Goal: Navigation & Orientation: Find specific page/section

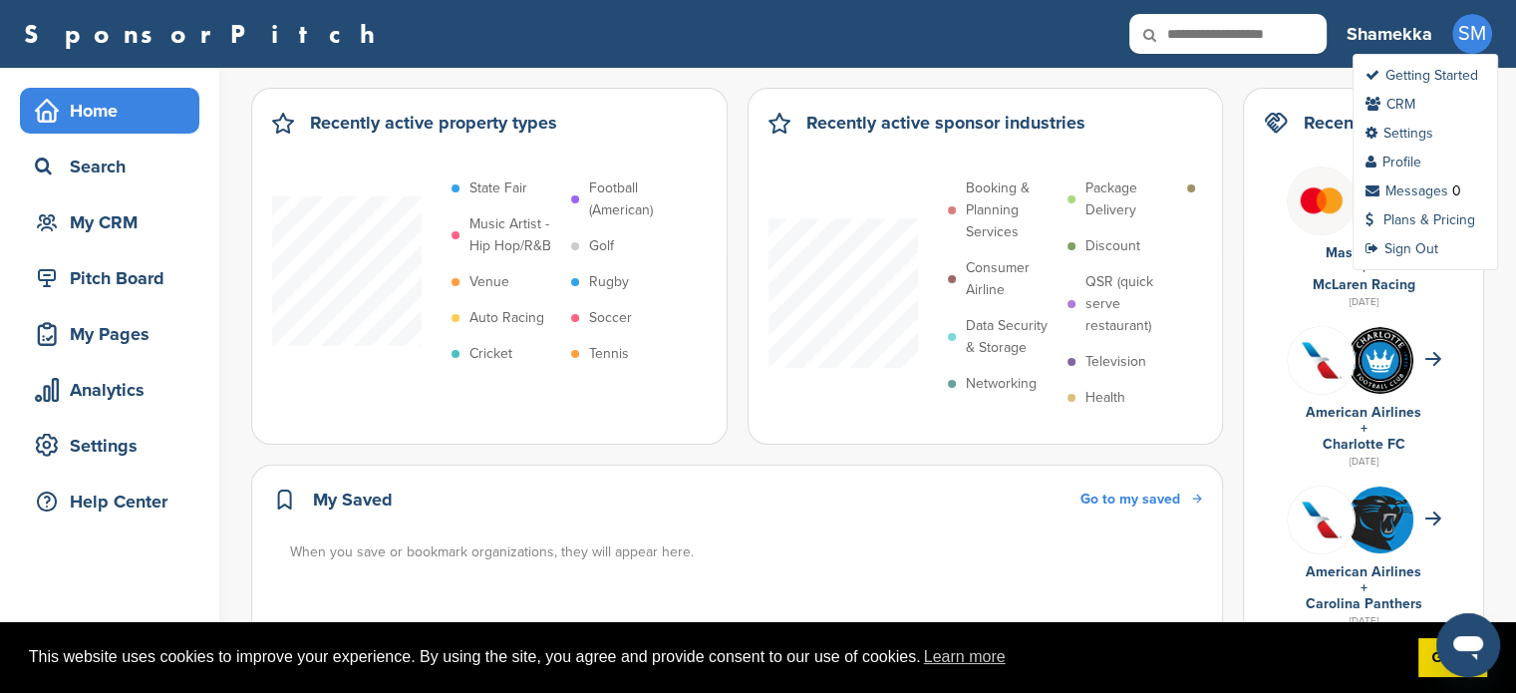
click at [1482, 44] on span "SM" at bounding box center [1473, 34] width 40 height 40
click at [1421, 132] on link "Settings" at bounding box center [1400, 133] width 68 height 17
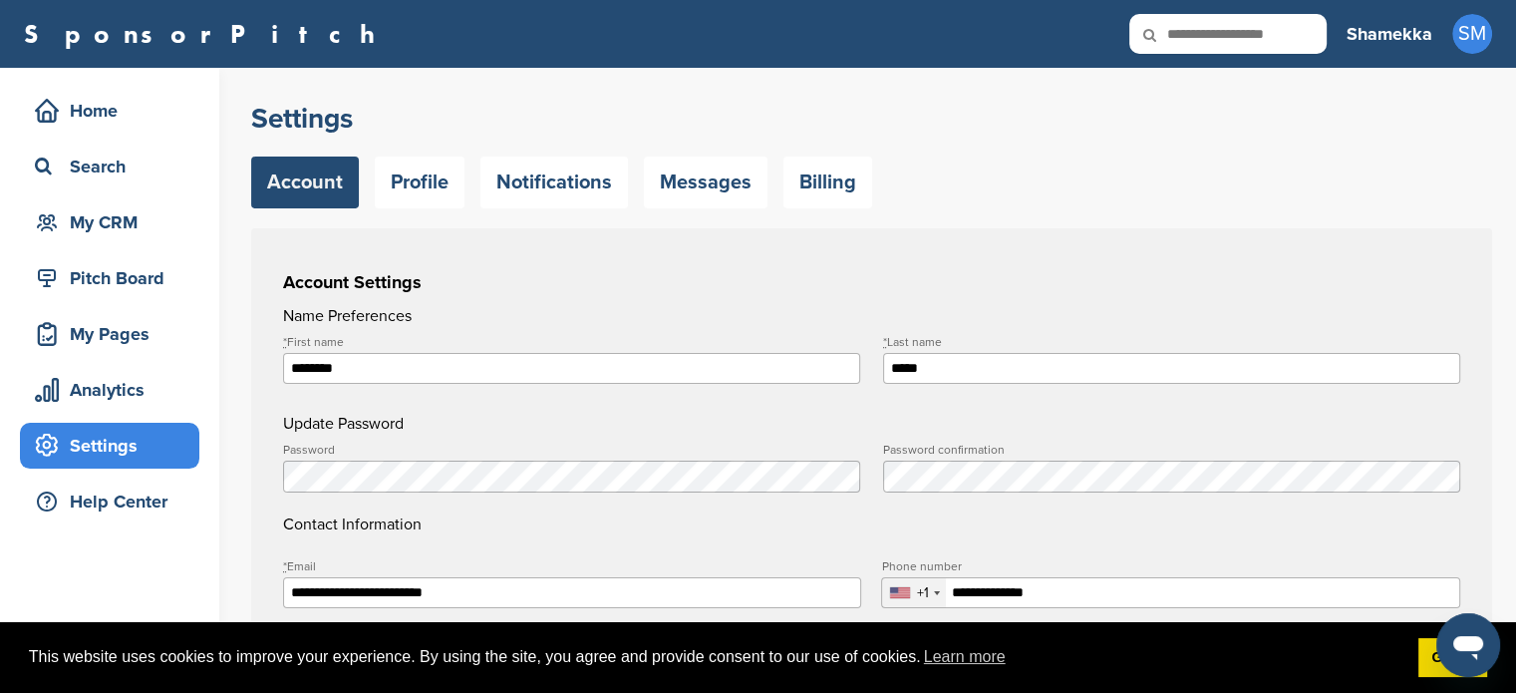
click at [1375, 36] on h3 "Shamekka" at bounding box center [1390, 34] width 86 height 28
click at [73, 335] on div "My Pages" at bounding box center [114, 334] width 169 height 36
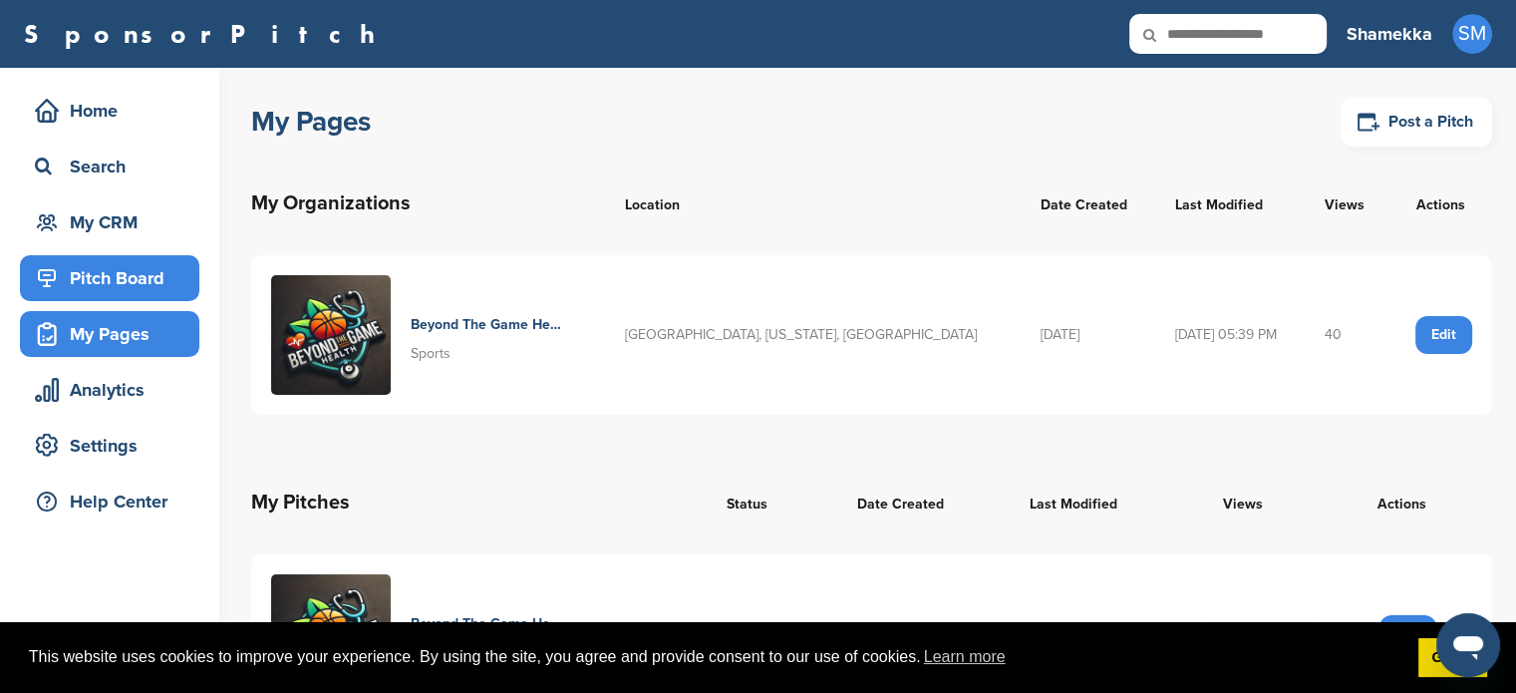
click at [146, 284] on div "Pitch Board" at bounding box center [114, 278] width 169 height 36
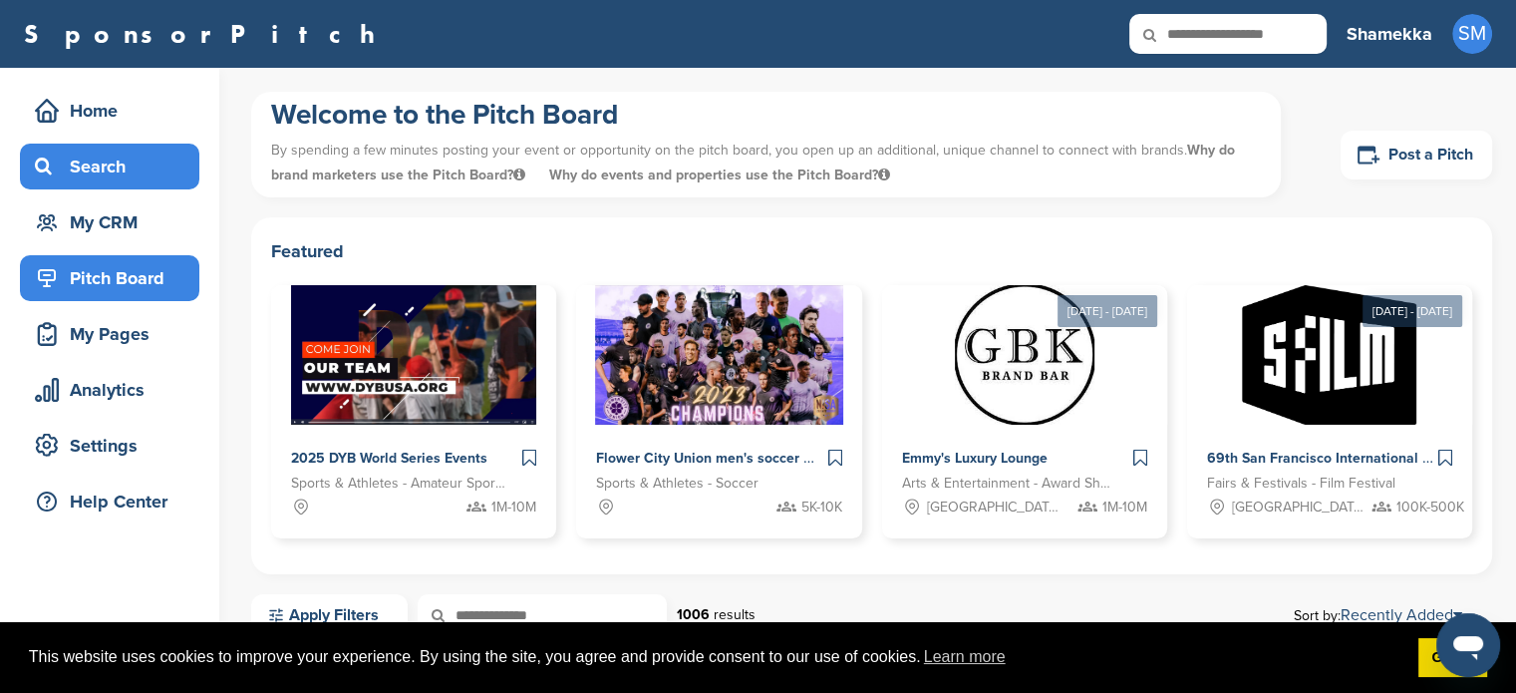
click at [60, 162] on div "Search" at bounding box center [114, 167] width 169 height 36
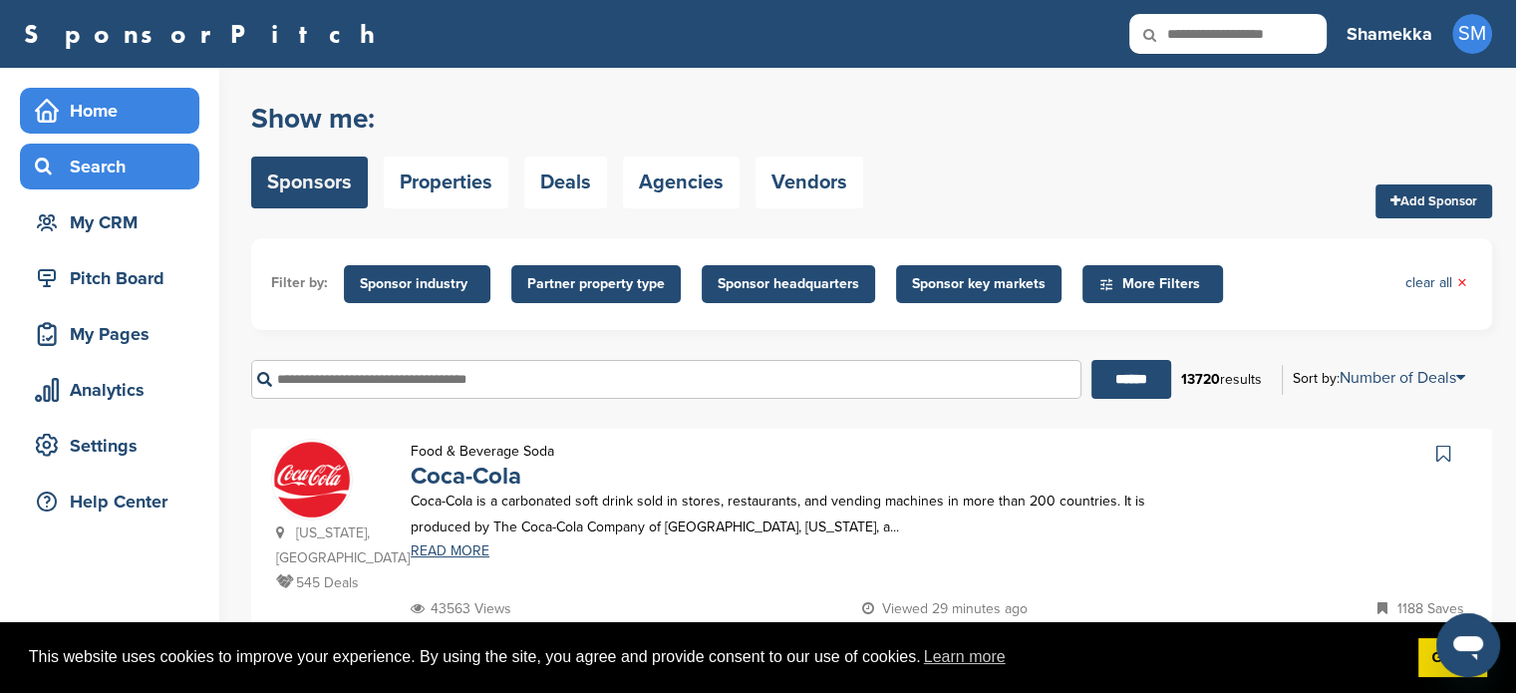
click at [53, 112] on icon at bounding box center [47, 111] width 24 height 24
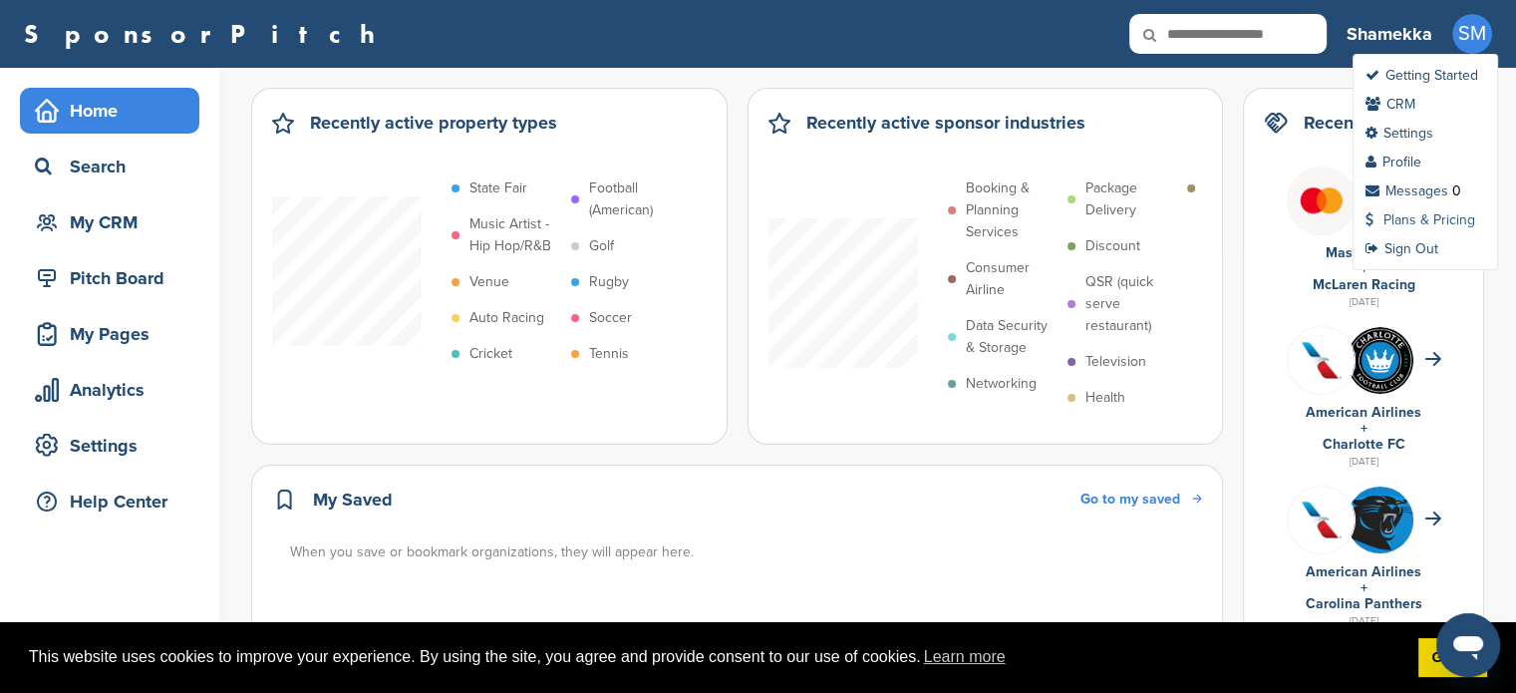
click at [1446, 222] on link "Plans & Pricing" at bounding box center [1421, 219] width 110 height 17
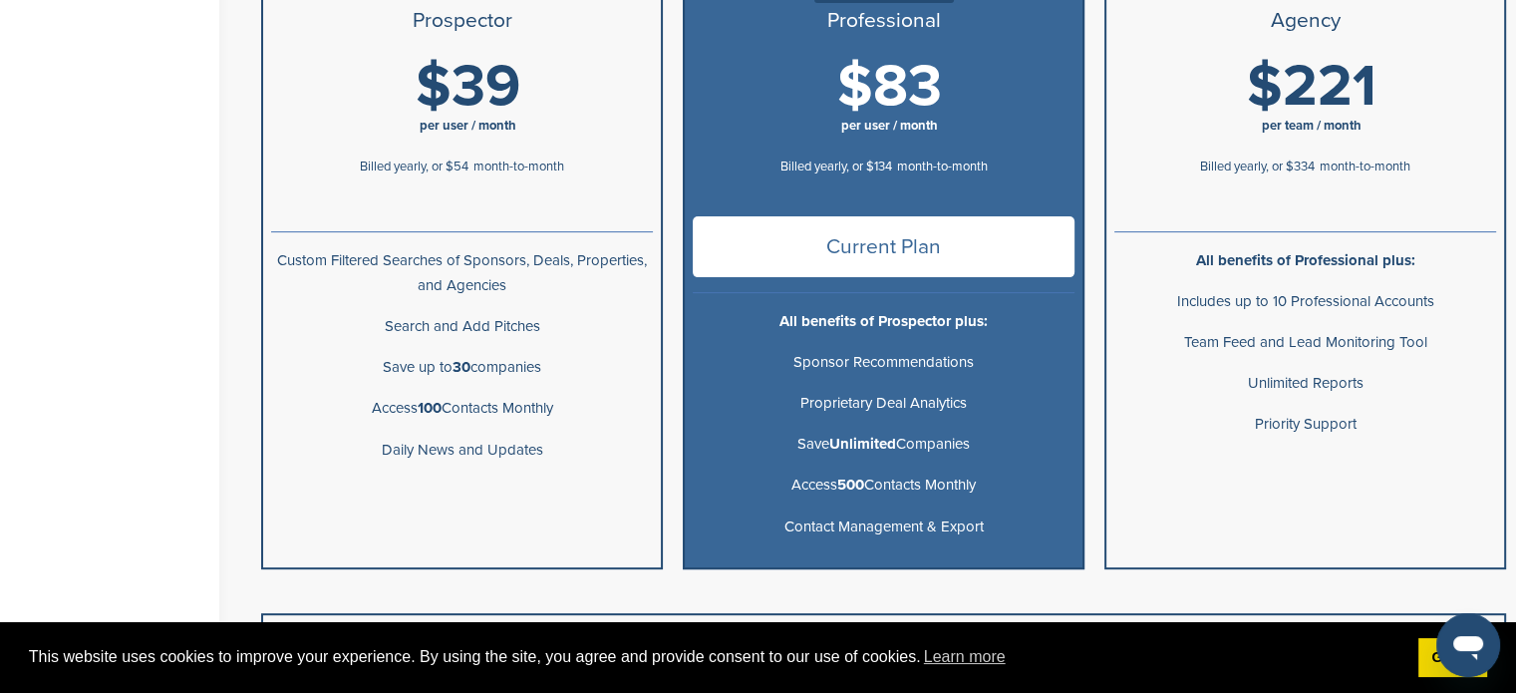
scroll to position [598, 0]
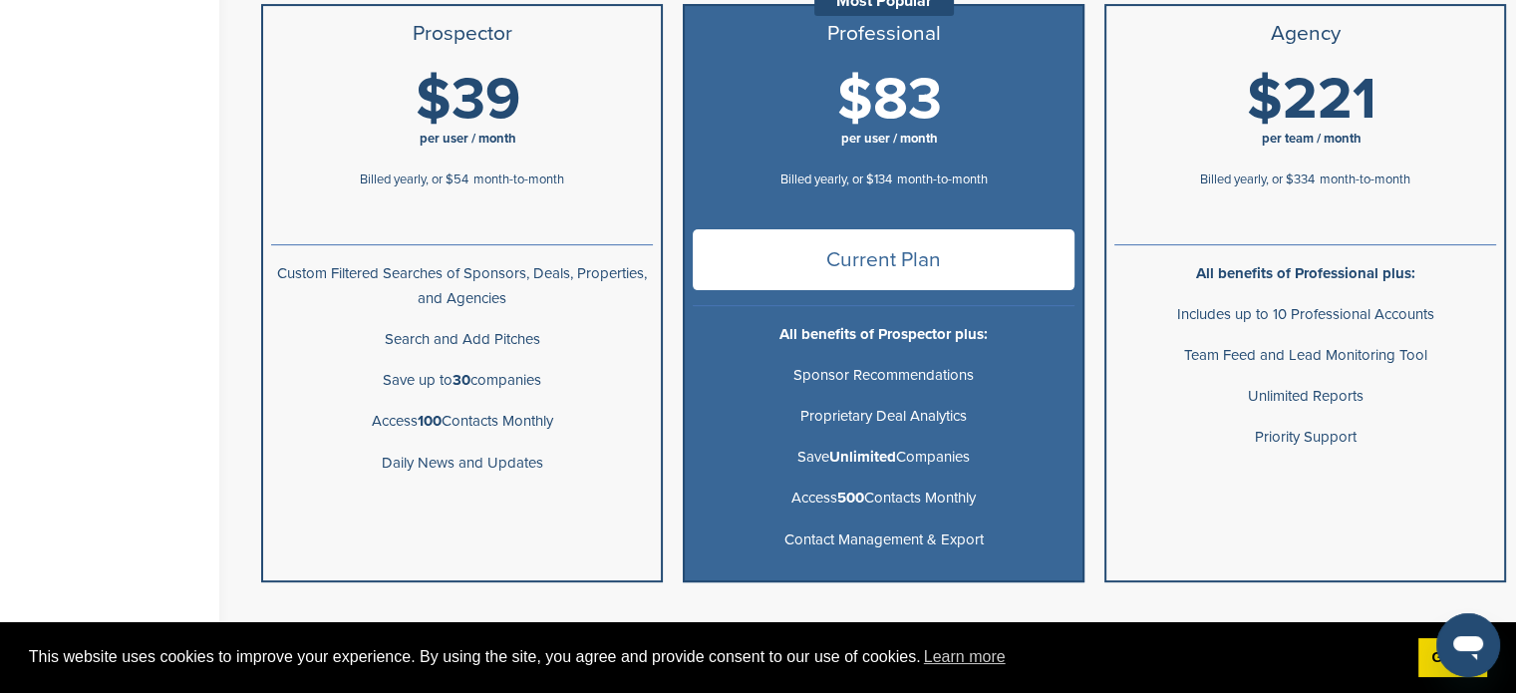
click at [833, 267] on span "Current Plan" at bounding box center [884, 259] width 382 height 61
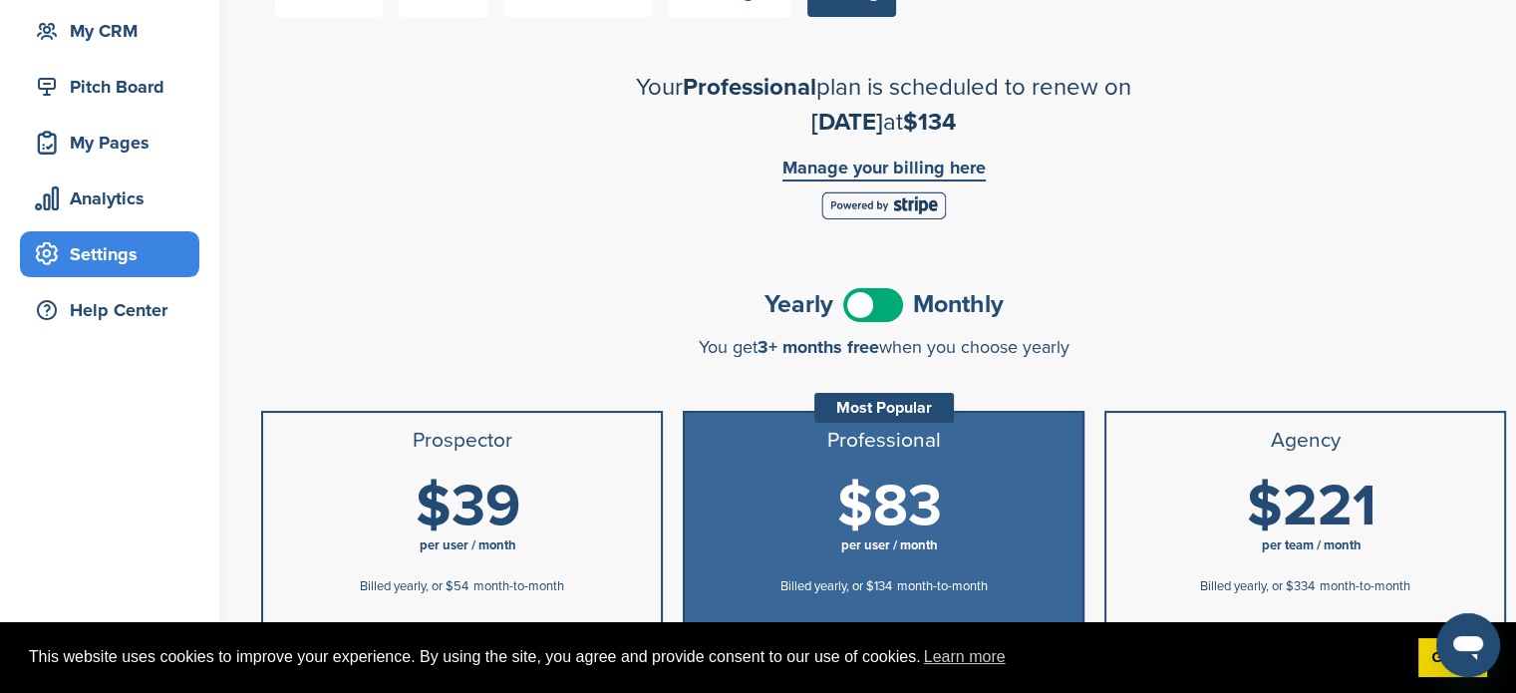
scroll to position [0, 0]
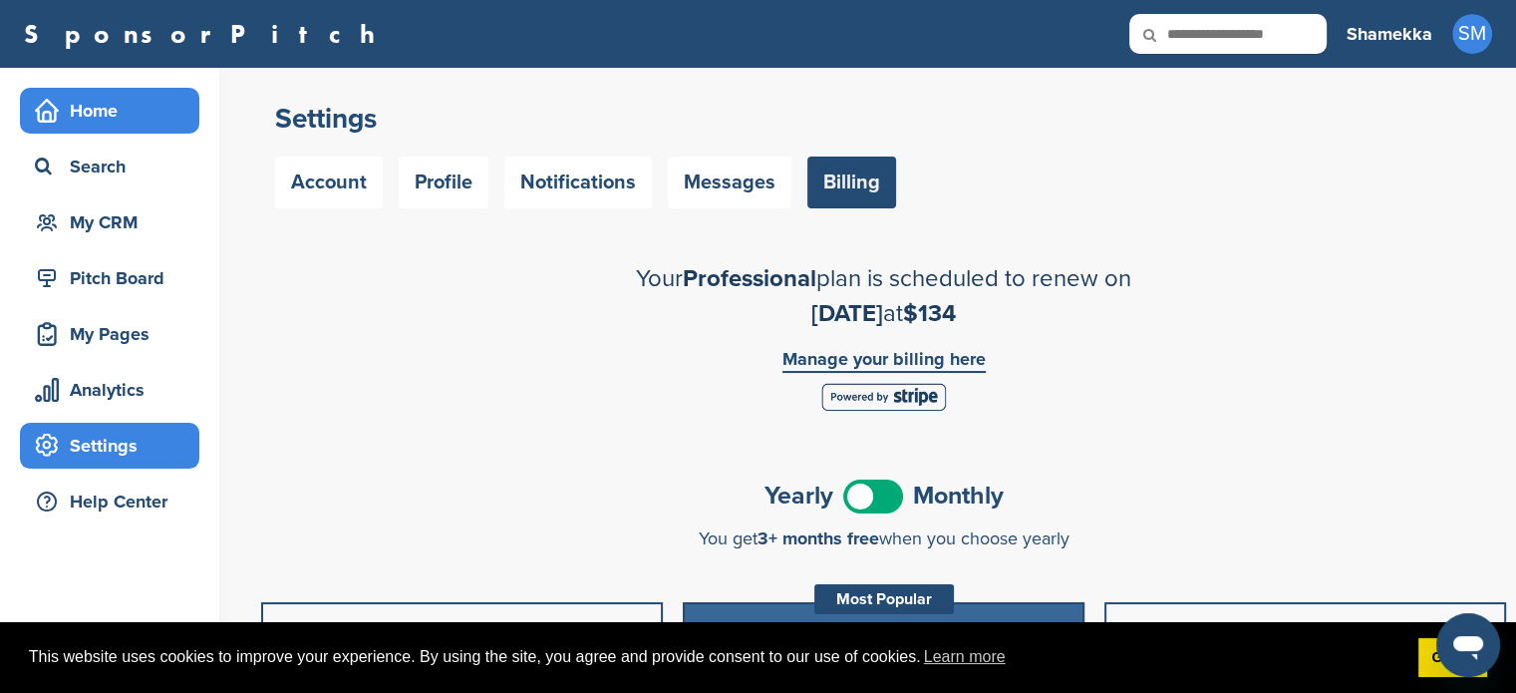
click at [54, 127] on div "Home" at bounding box center [114, 111] width 169 height 36
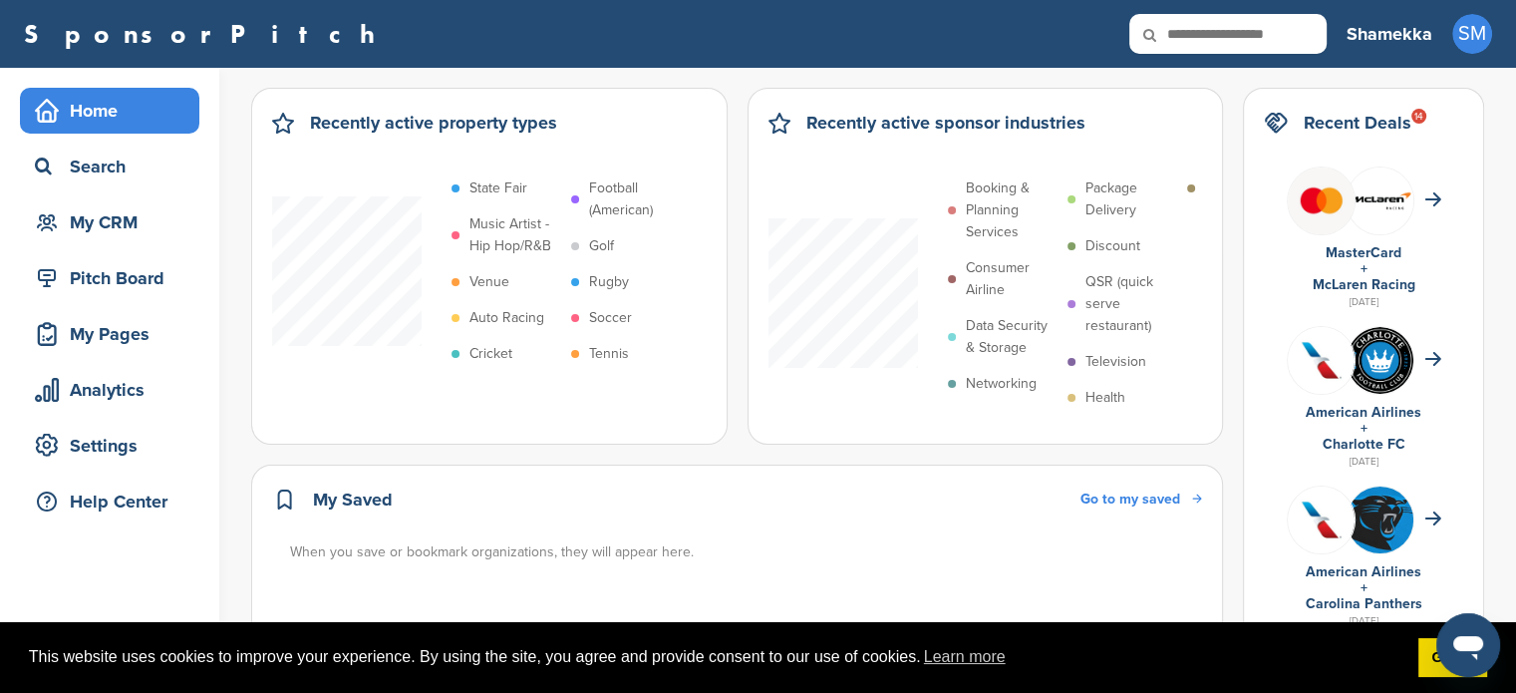
click at [1444, 662] on div "Open messaging window" at bounding box center [1469, 645] width 60 height 60
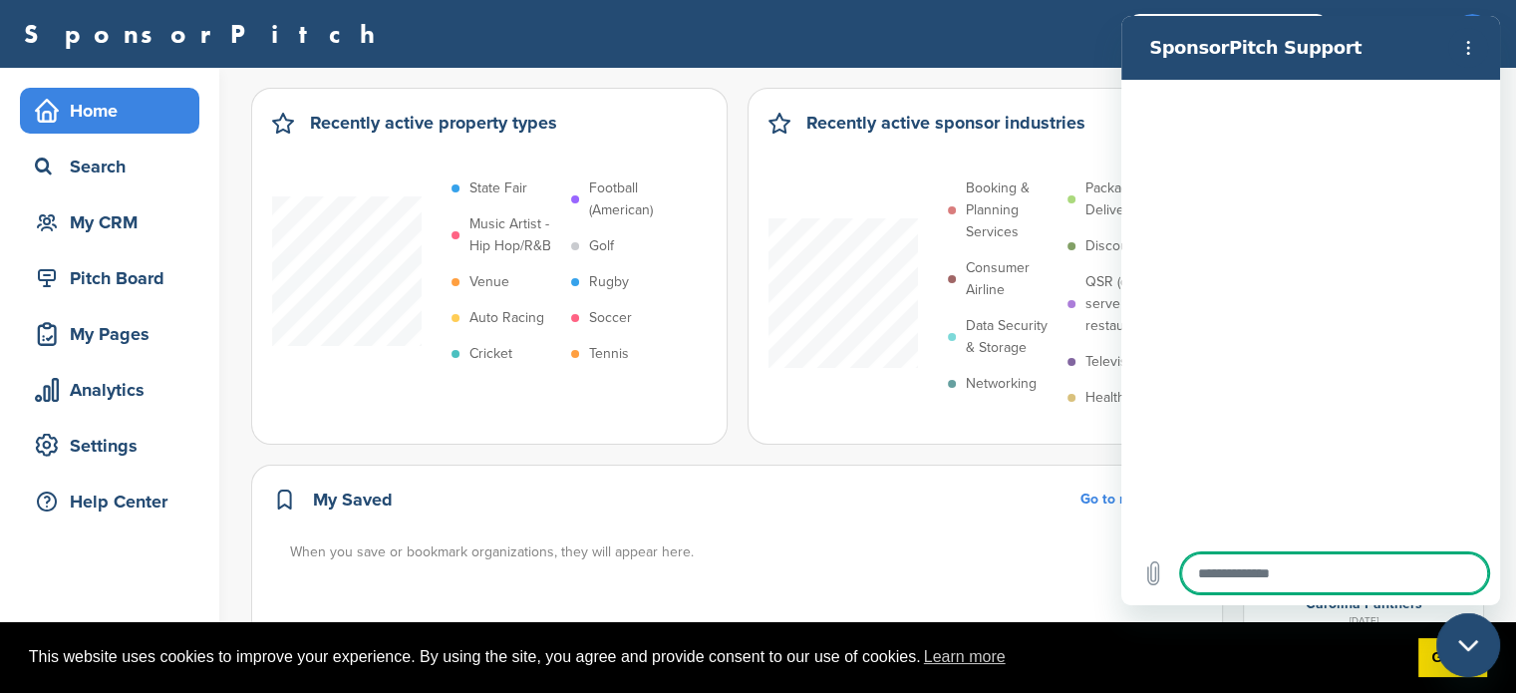
click at [1465, 53] on icon "Options menu" at bounding box center [1469, 48] width 16 height 16
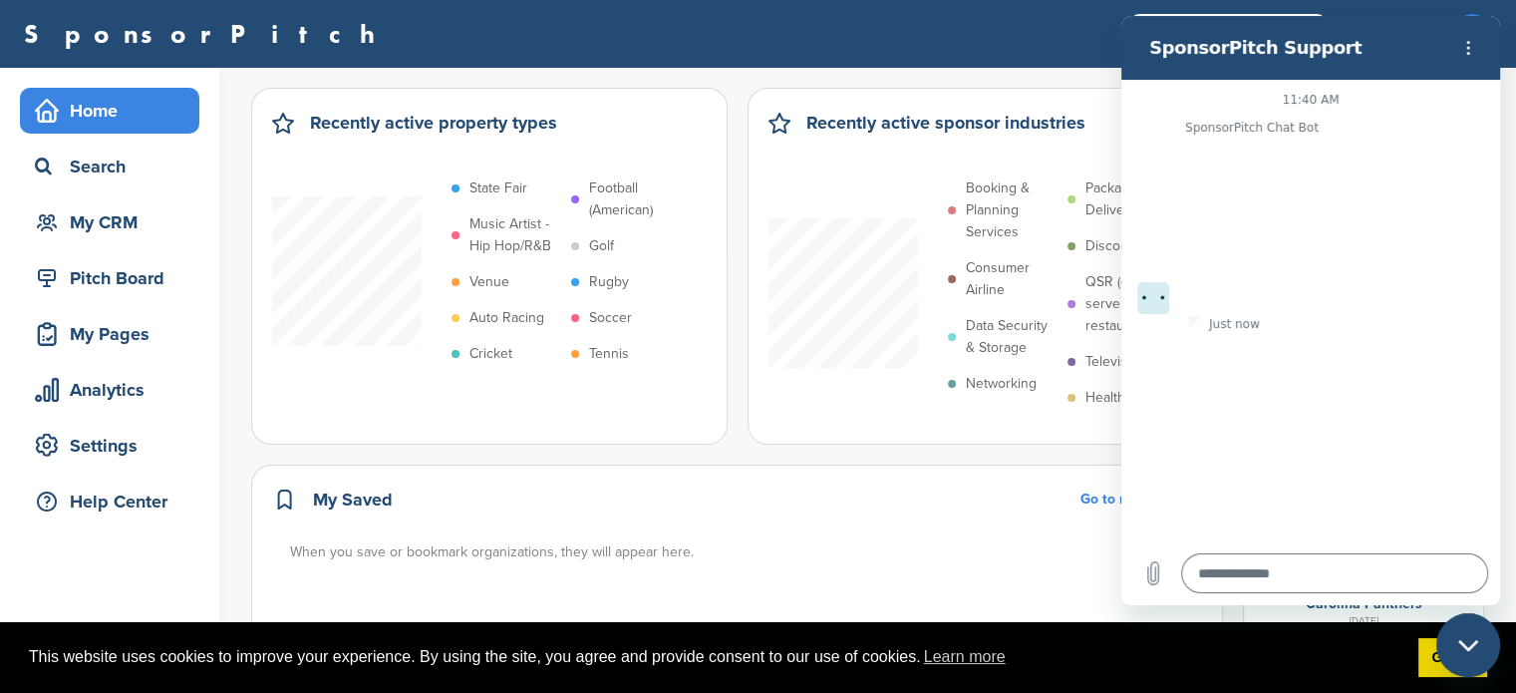
click at [977, 50] on div "SponsorPitch" at bounding box center [675, 34] width 1303 height 40
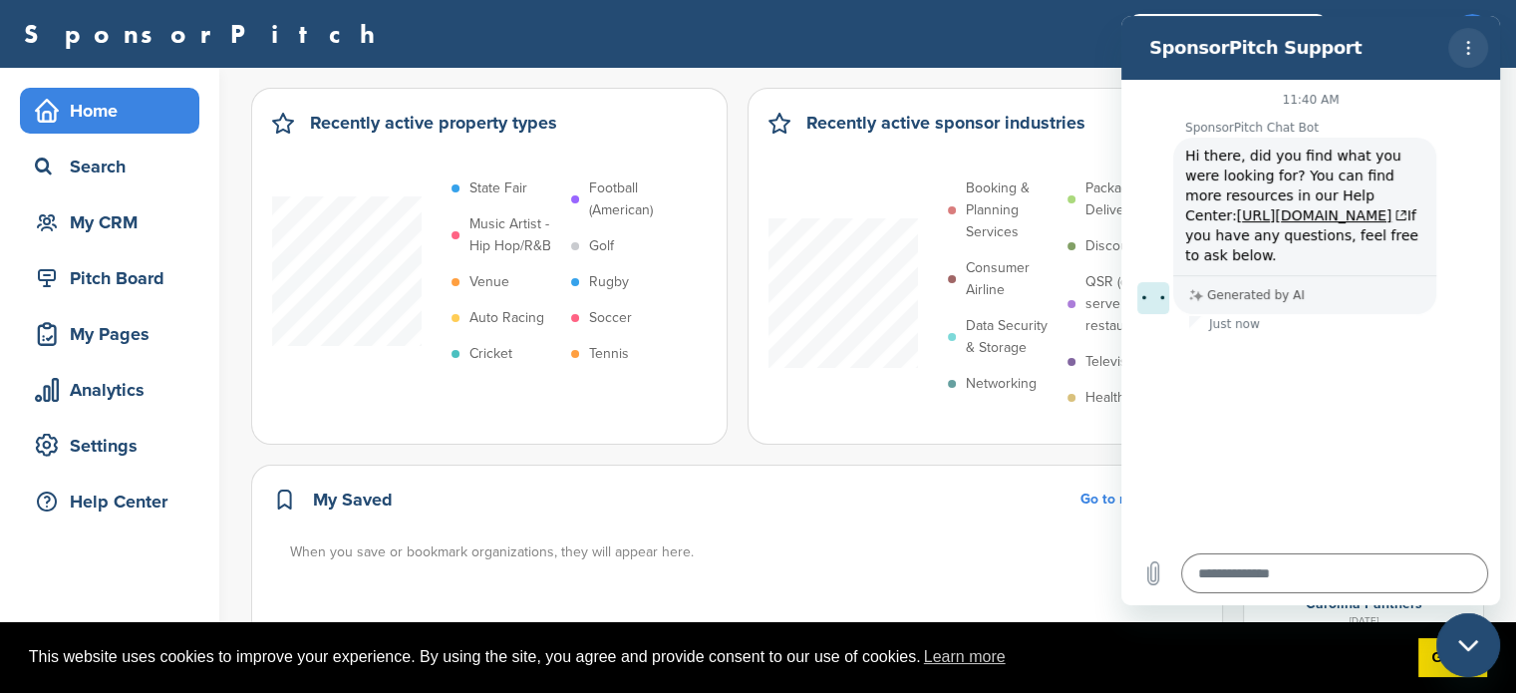
click at [1465, 64] on button "Options menu" at bounding box center [1469, 48] width 40 height 40
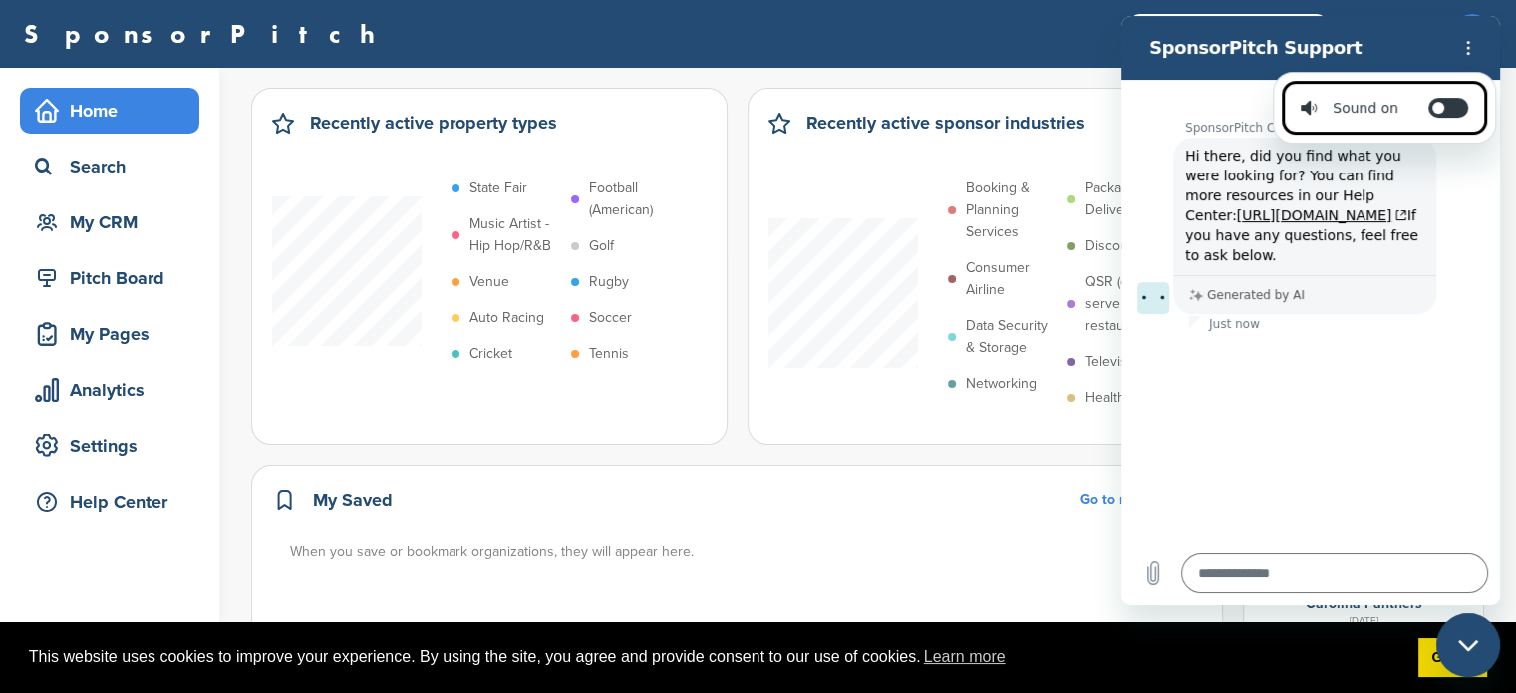
click at [1485, 645] on div "Close messaging window" at bounding box center [1469, 645] width 60 height 60
type textarea "*"
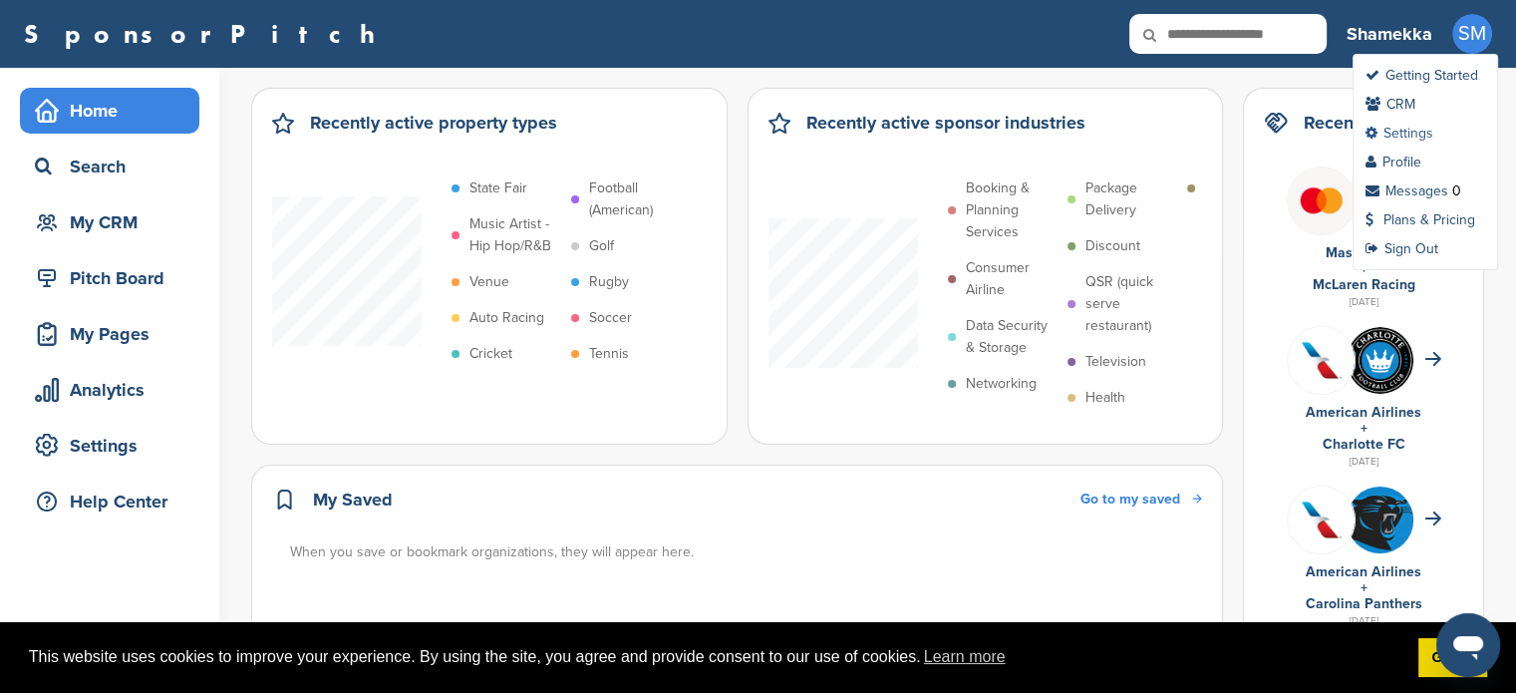
click at [1414, 132] on link "Settings" at bounding box center [1400, 133] width 68 height 17
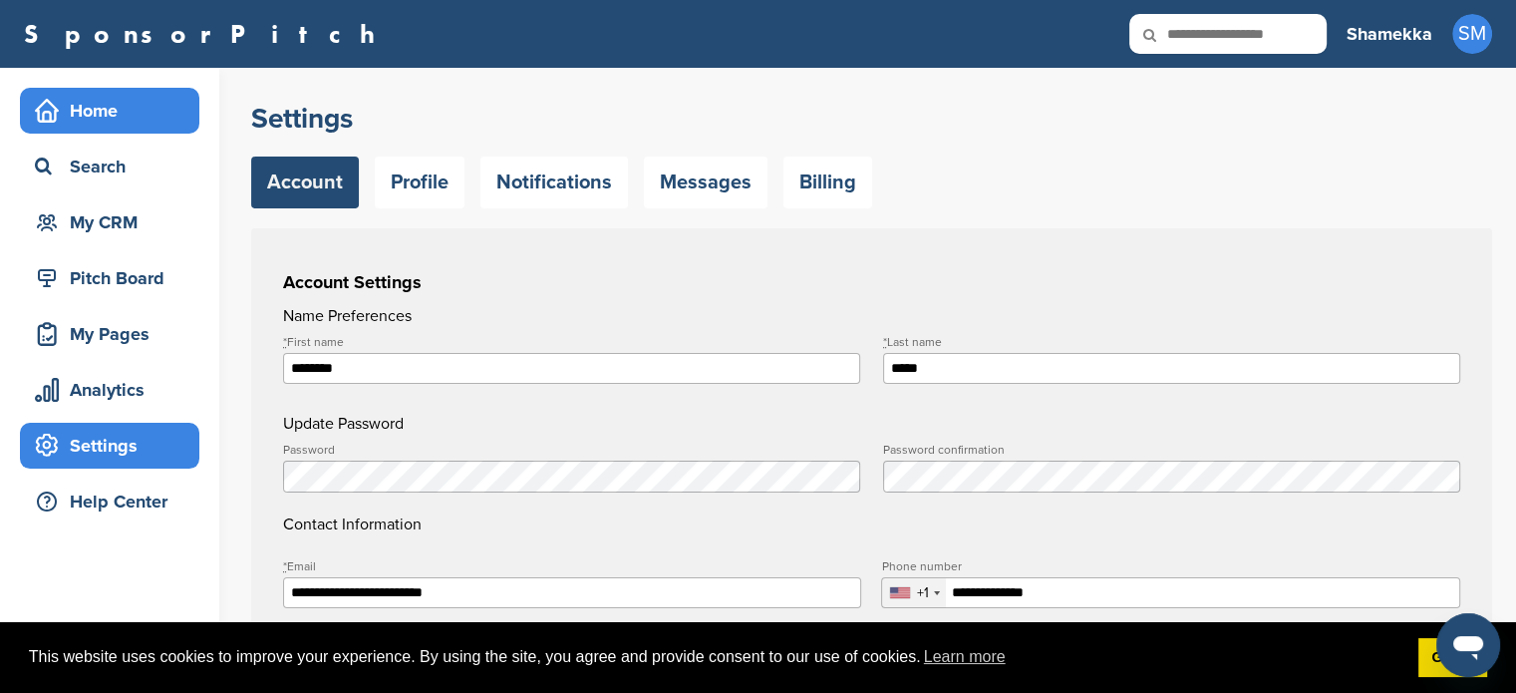
click at [28, 132] on div "Home" at bounding box center [109, 111] width 179 height 46
click at [122, 436] on div "Settings" at bounding box center [114, 446] width 169 height 36
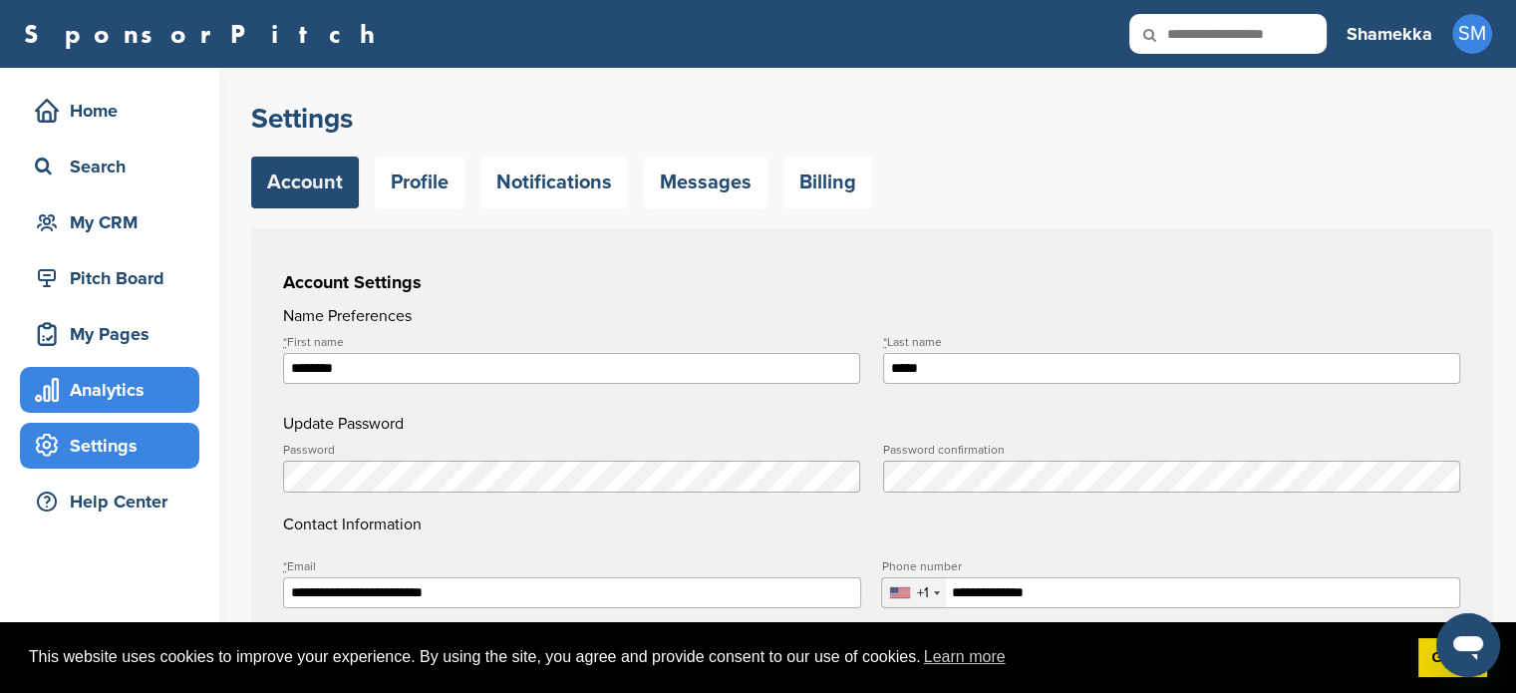
click at [108, 403] on div "Analytics" at bounding box center [114, 390] width 169 height 36
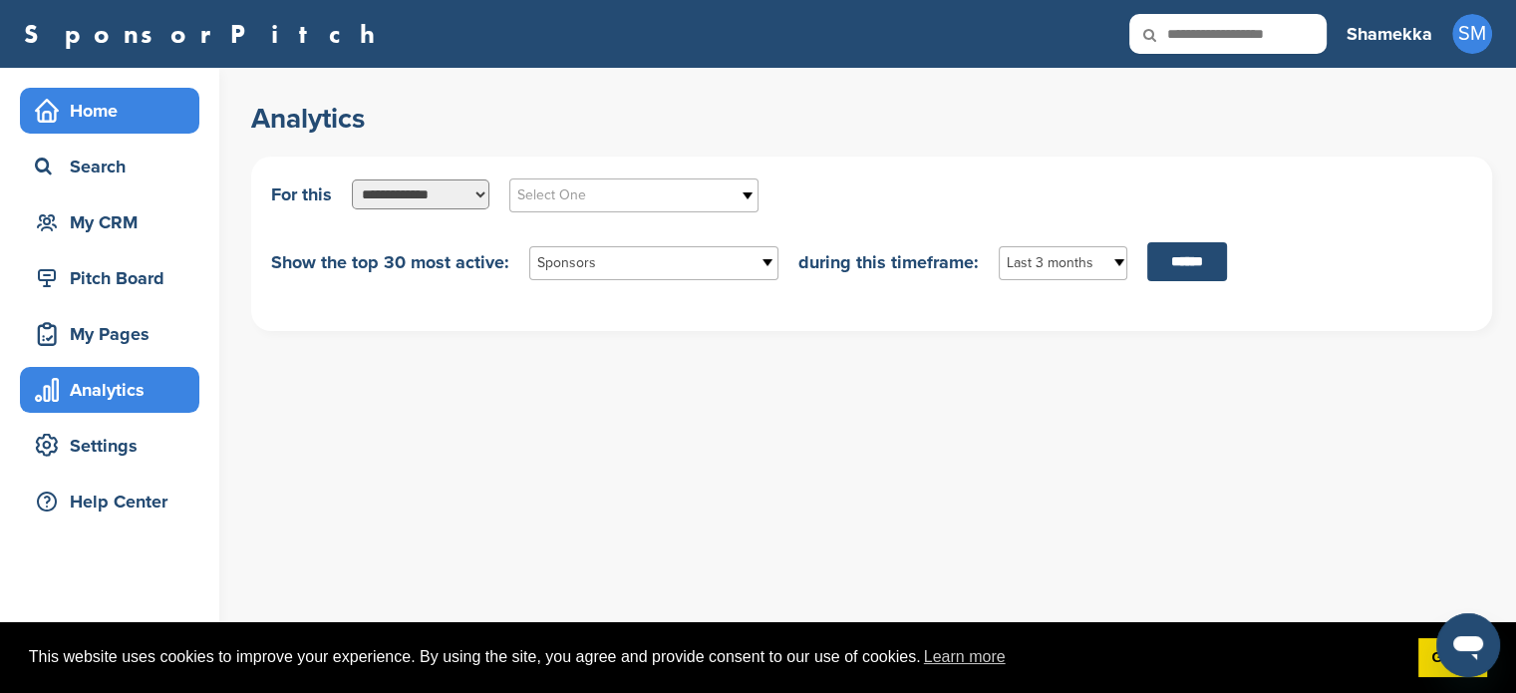
click at [30, 123] on div "Home" at bounding box center [114, 111] width 169 height 36
